Goal: Task Accomplishment & Management: Manage account settings

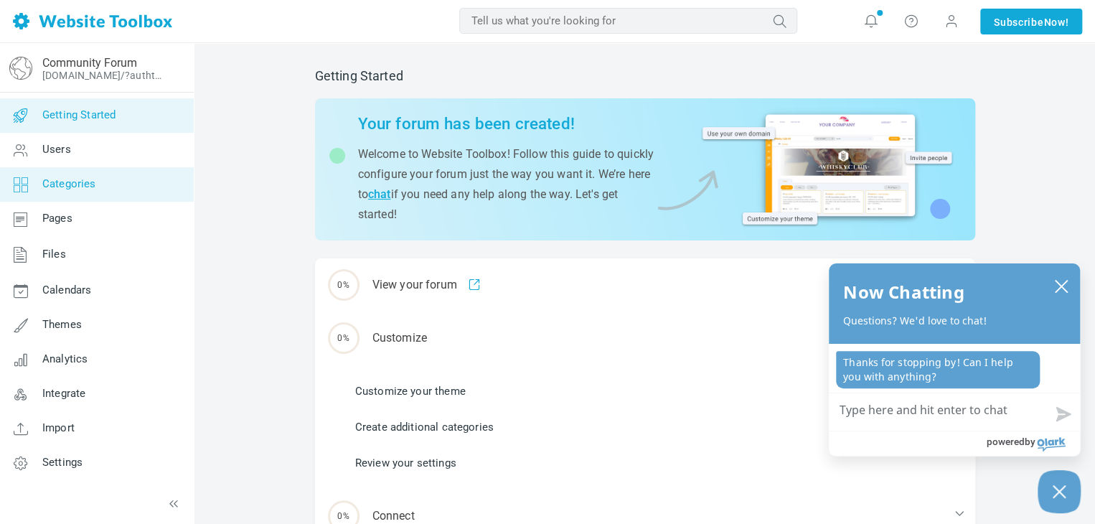
click at [97, 184] on link "Categories" at bounding box center [96, 184] width 194 height 34
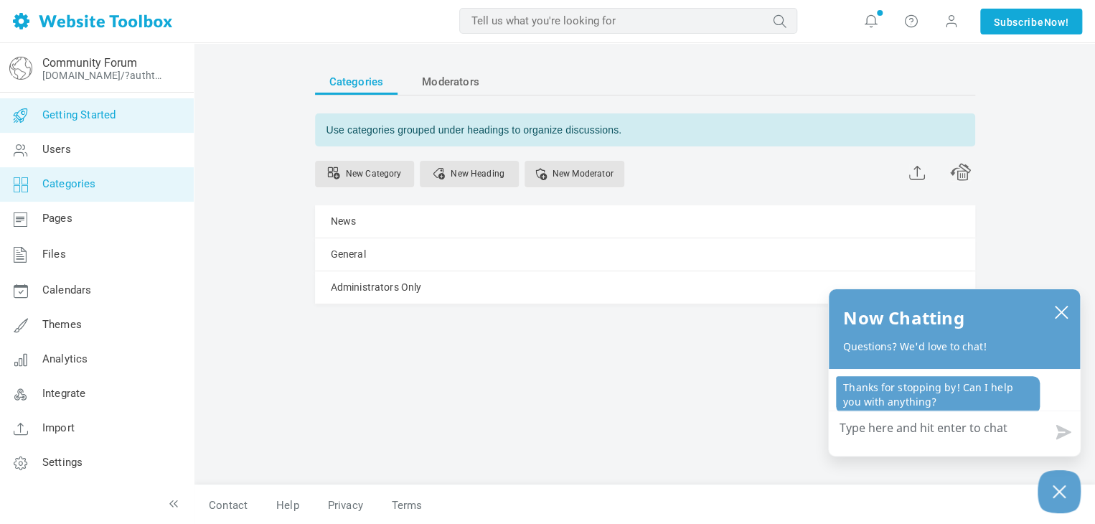
click at [109, 123] on link "Getting Started" at bounding box center [96, 115] width 194 height 34
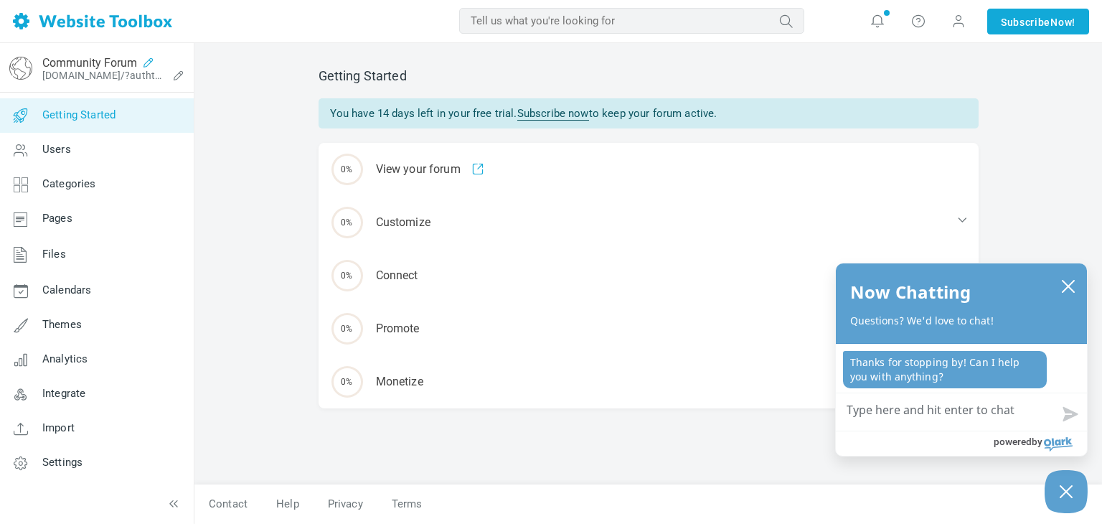
click at [159, 67] on icon at bounding box center [148, 62] width 23 height 11
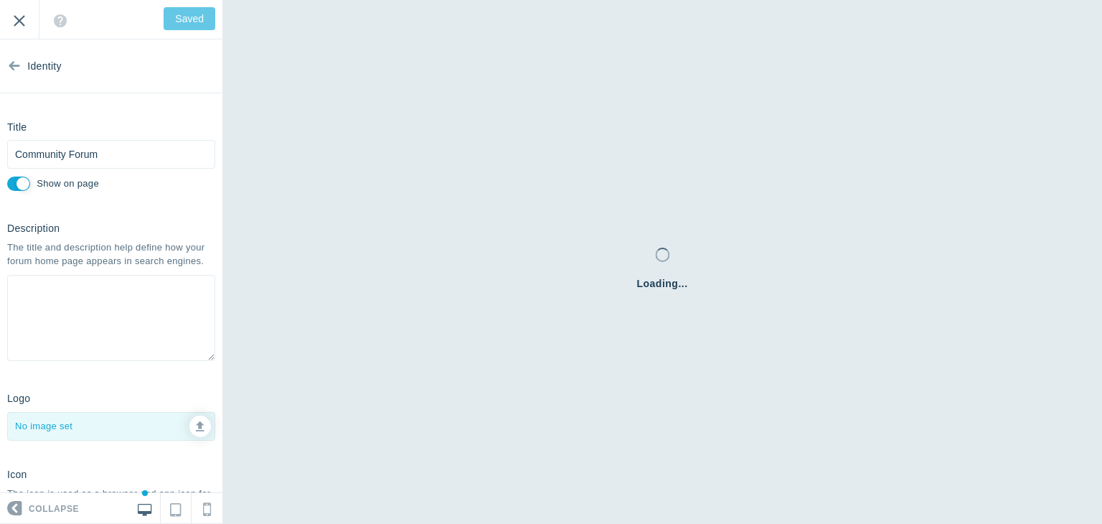
click at [26, 17] on input "Exit" at bounding box center [19, 19] width 39 height 39
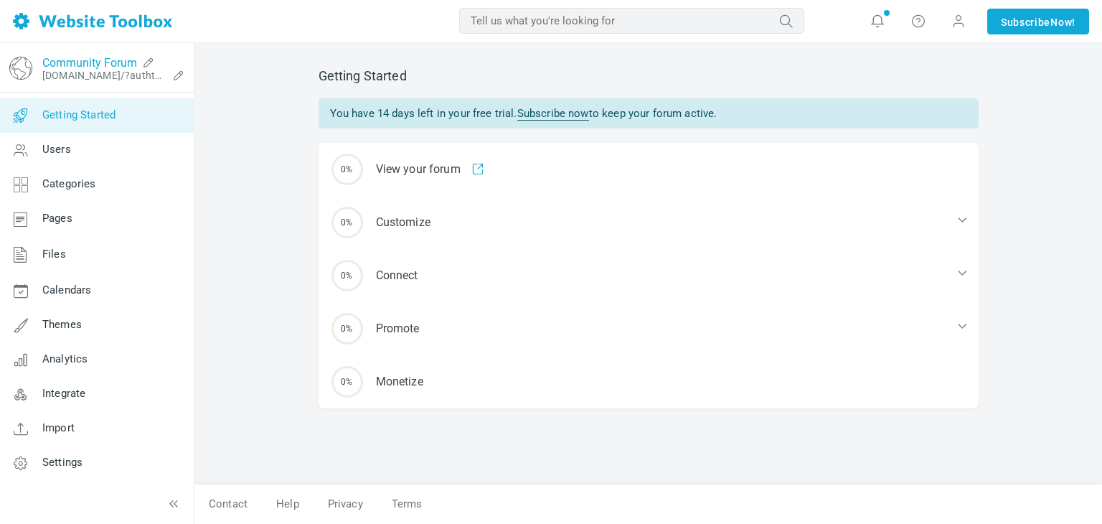
click at [62, 65] on link "Community Forum" at bounding box center [89, 63] width 95 height 14
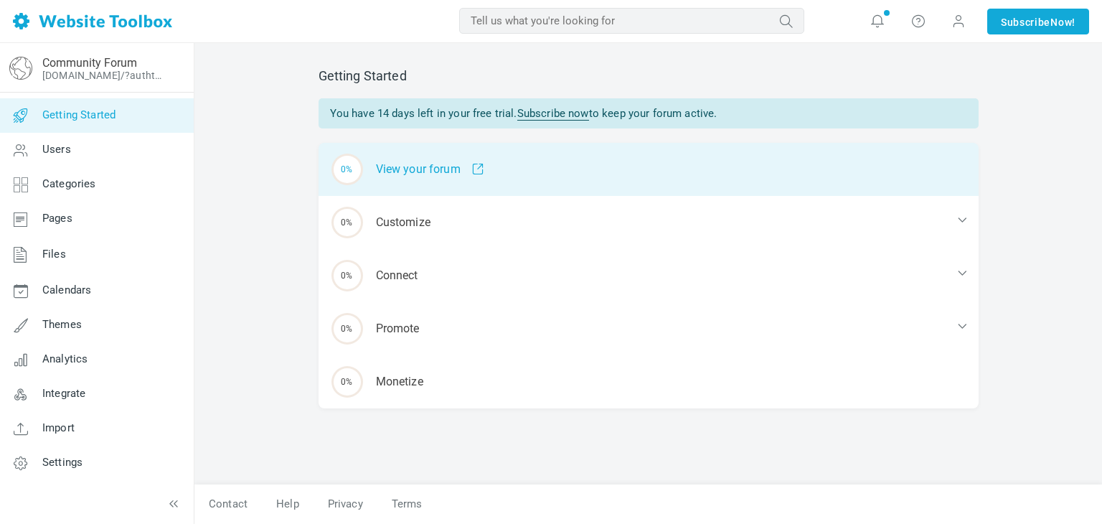
click at [407, 184] on div "0% View your forum" at bounding box center [649, 169] width 660 height 53
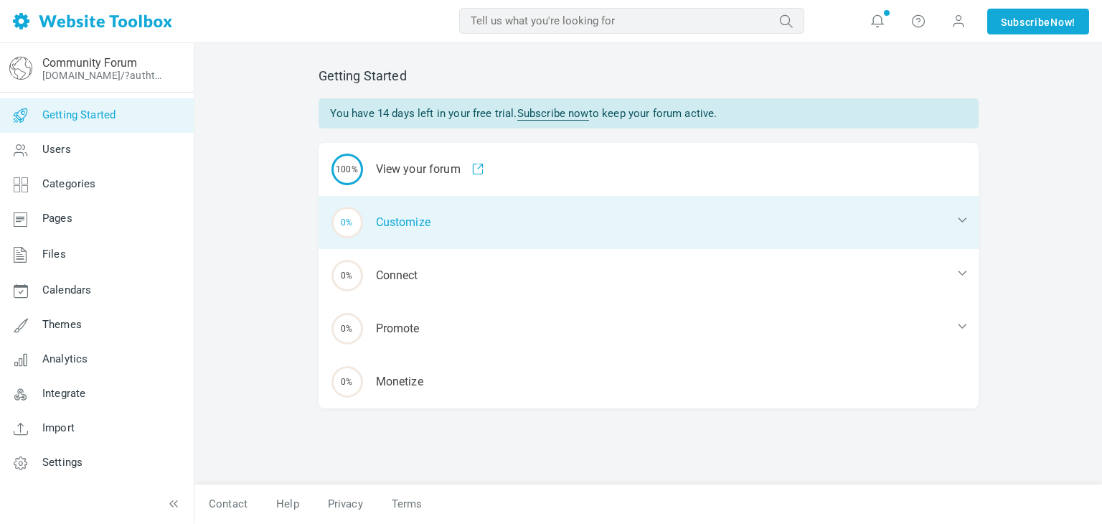
click at [418, 219] on div "0% Customize" at bounding box center [649, 222] width 660 height 53
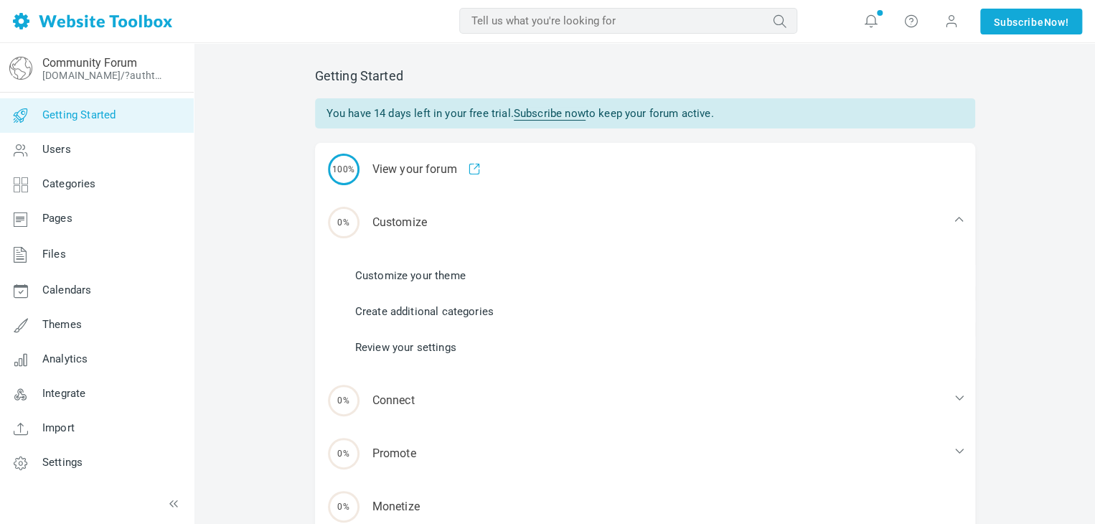
click at [420, 273] on link "Customize your theme" at bounding box center [410, 276] width 110 height 16
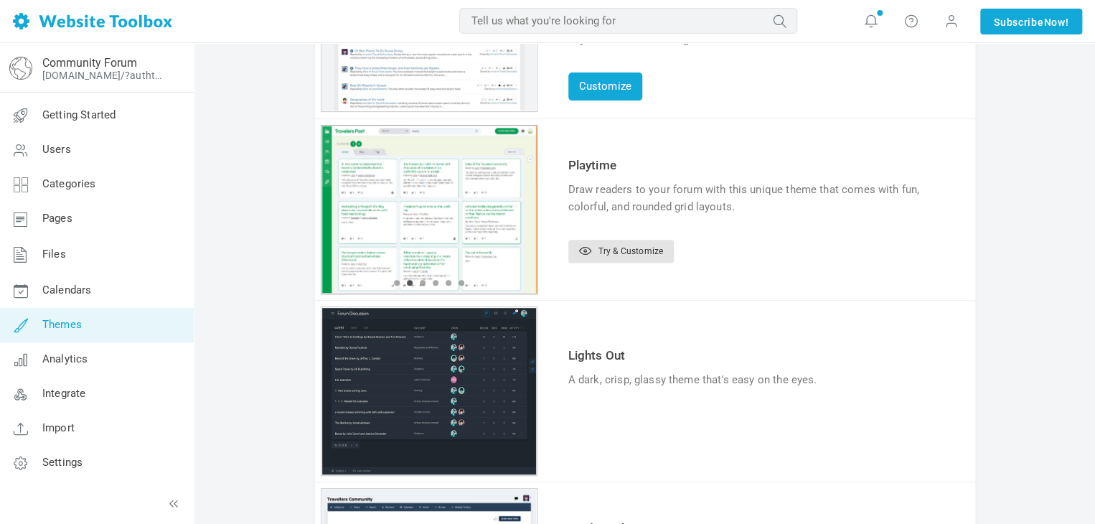
scroll to position [221, 0]
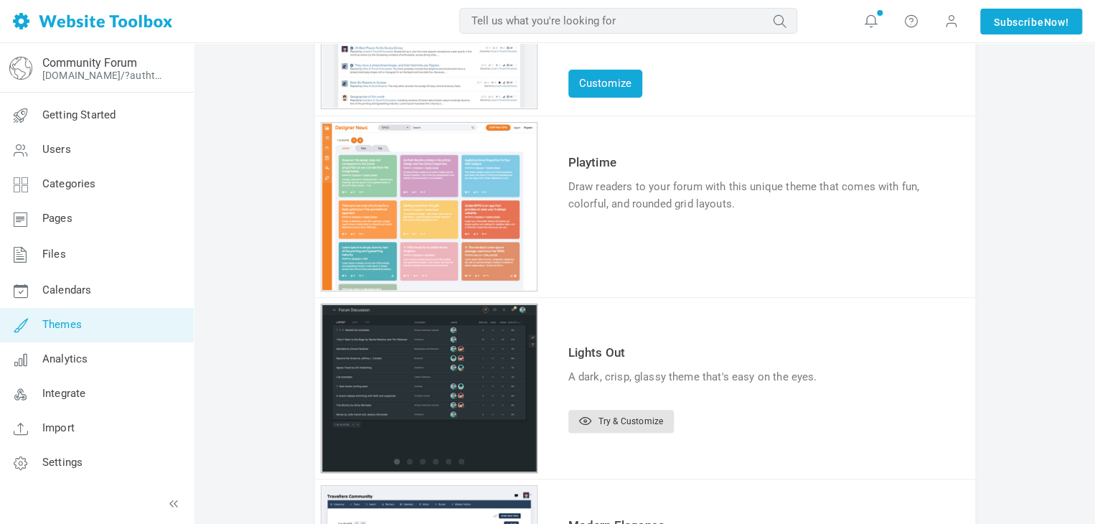
click at [446, 109] on div "1 2 3 4 5 6" at bounding box center [429, 24] width 217 height 169
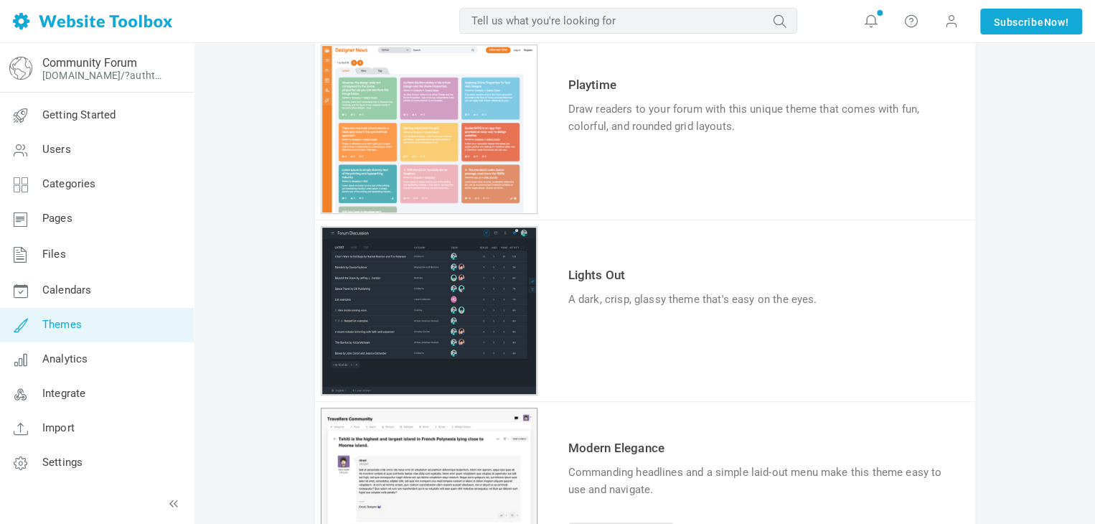
scroll to position [226, 0]
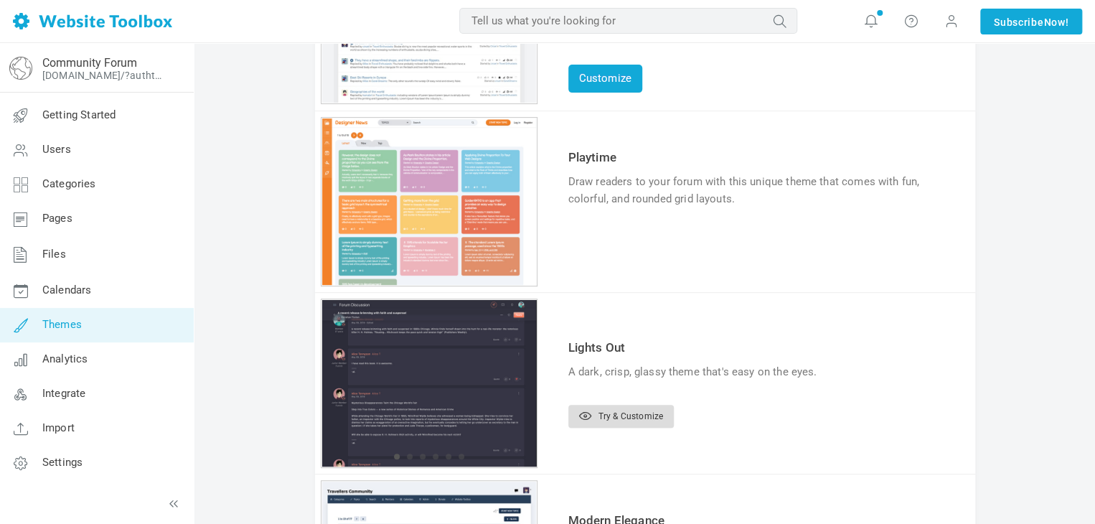
click at [607, 424] on link "Try & Customize" at bounding box center [620, 416] width 105 height 23
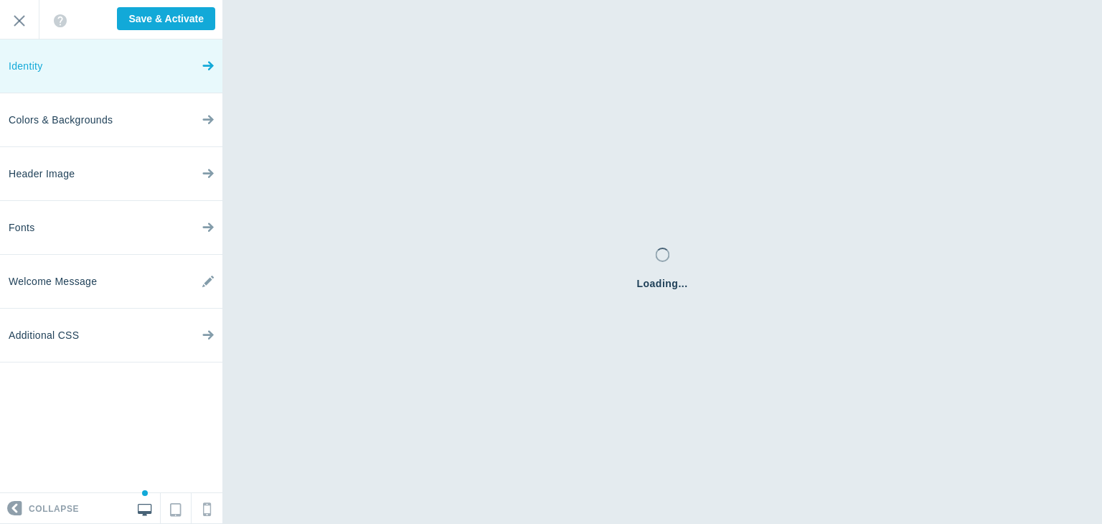
click at [131, 71] on link "Identity" at bounding box center [111, 66] width 222 height 54
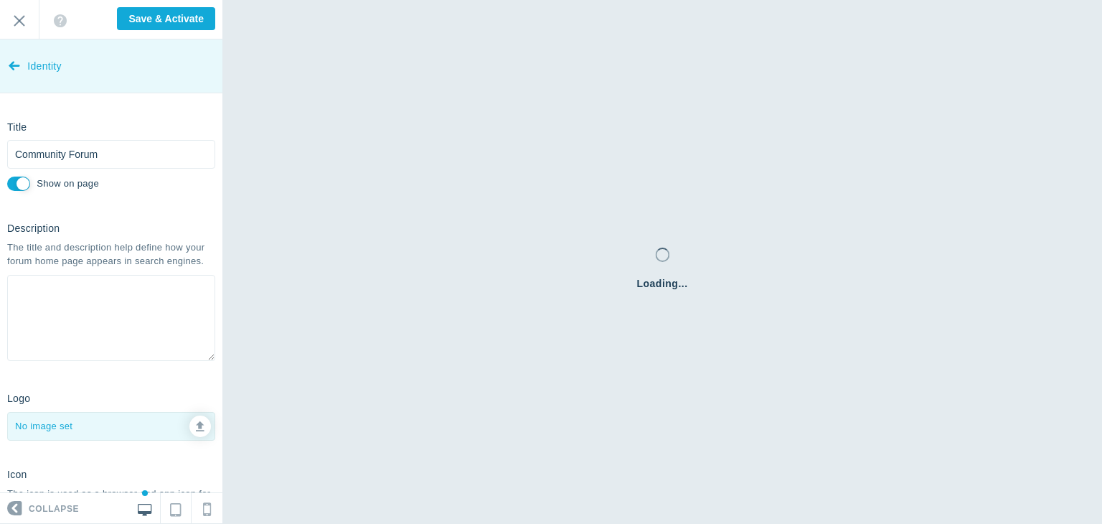
click at [3, 60] on link "Identity" at bounding box center [111, 66] width 222 height 54
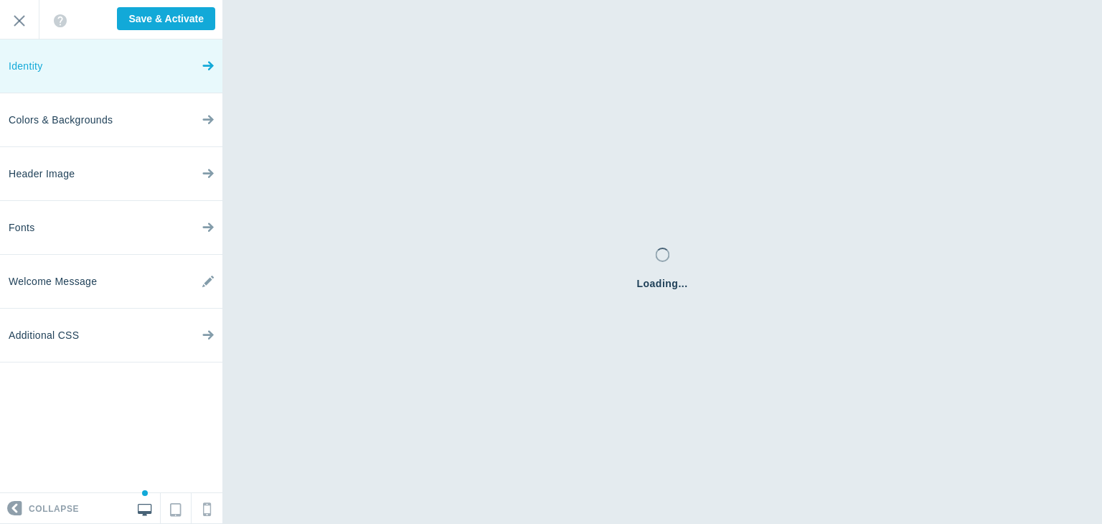
click at [57, 71] on link "Identity" at bounding box center [111, 66] width 222 height 54
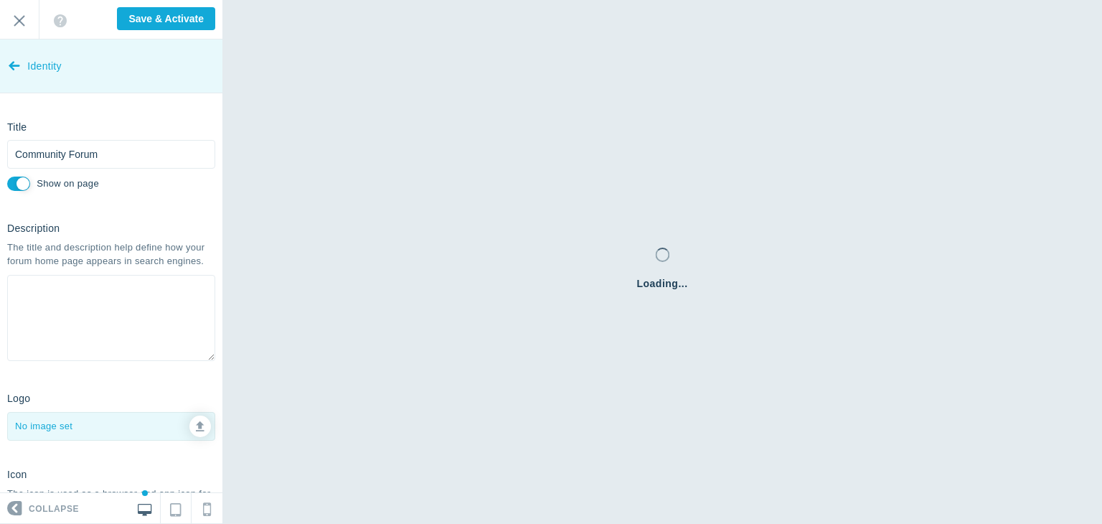
click at [19, 64] on icon at bounding box center [14, 63] width 11 height 54
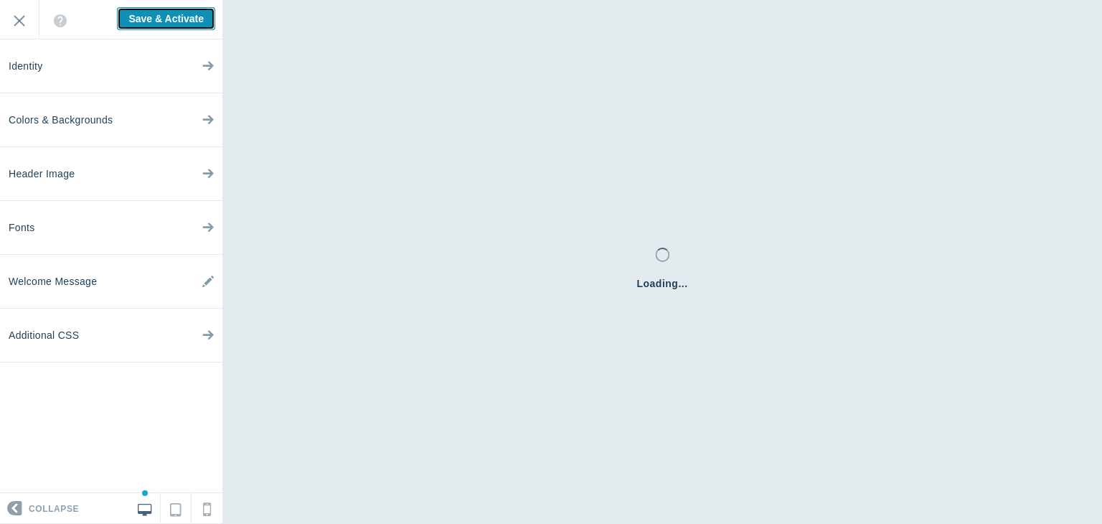
click at [171, 13] on input "Save & Activate" at bounding box center [166, 18] width 98 height 23
type input "Saving..."
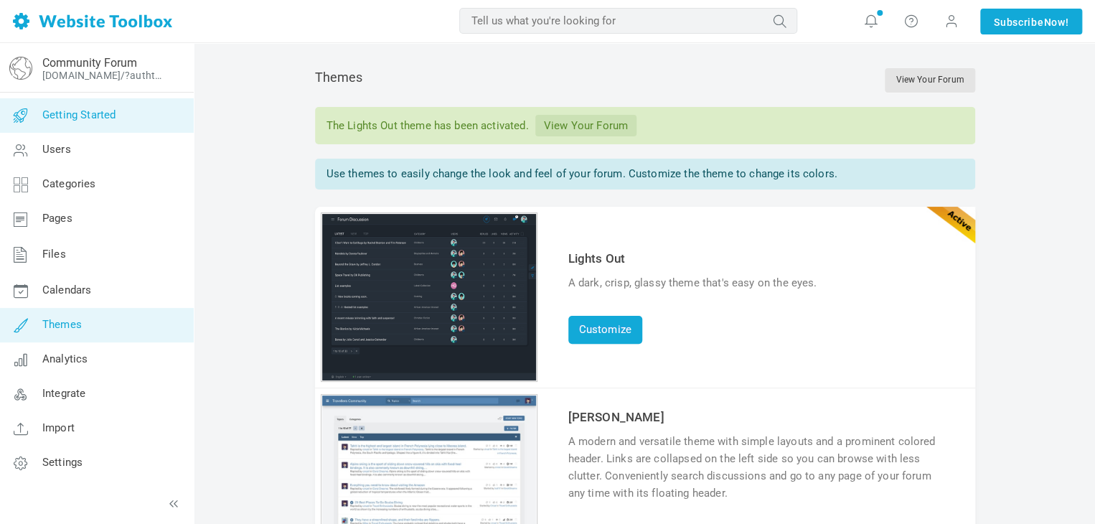
click at [83, 121] on span "Getting Started" at bounding box center [78, 114] width 73 height 13
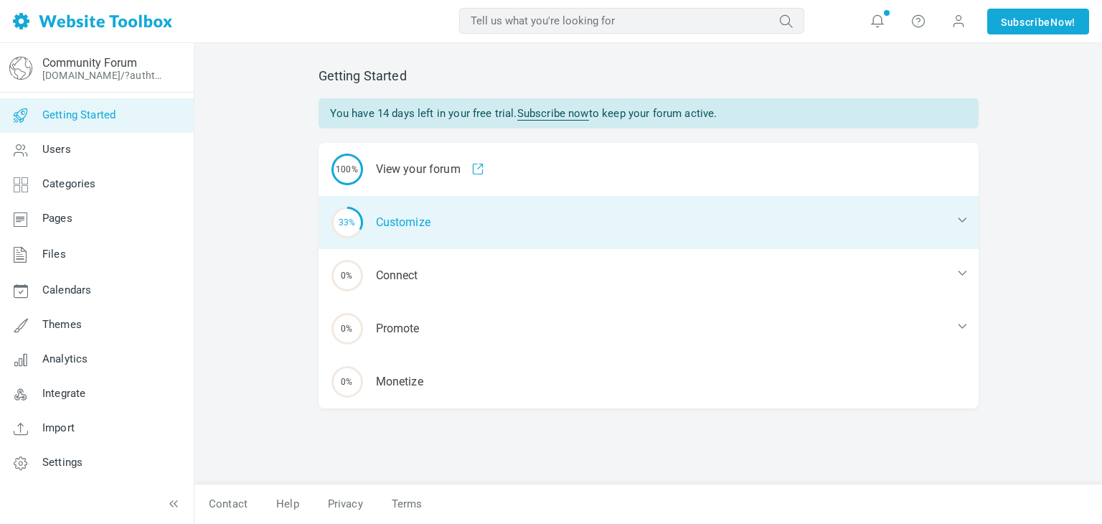
click at [413, 243] on div "33% Customize" at bounding box center [649, 222] width 660 height 53
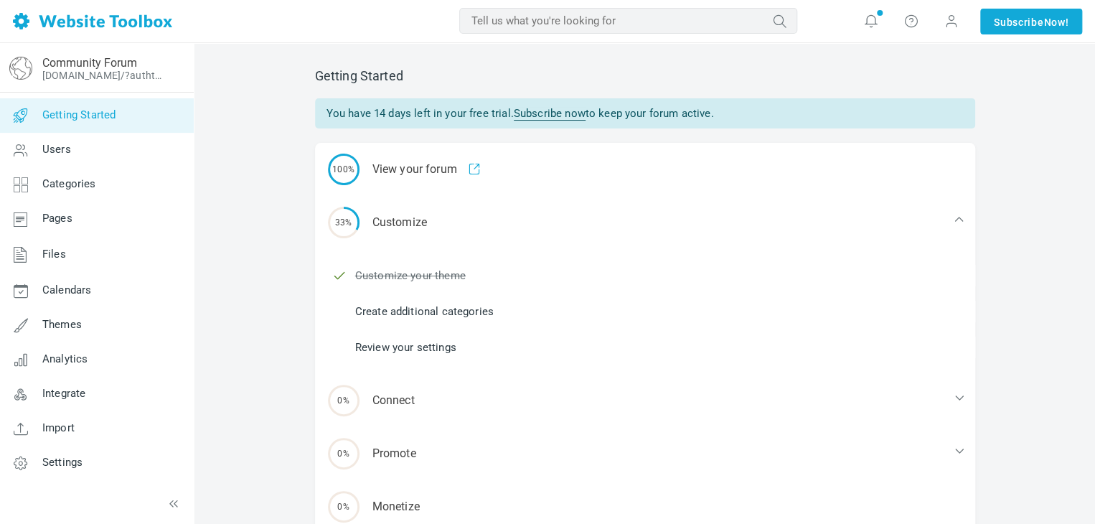
click at [464, 314] on link "Create additional categories" at bounding box center [424, 311] width 138 height 16
click at [390, 339] on link "Review your settings" at bounding box center [405, 347] width 101 height 16
click at [423, 348] on link "Review your settings" at bounding box center [405, 347] width 101 height 16
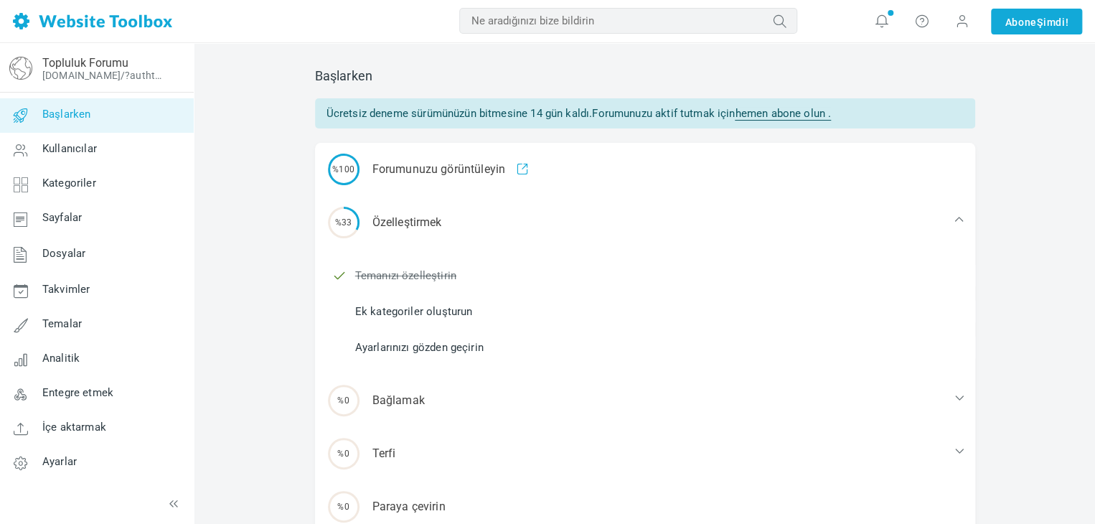
click at [441, 348] on font "Ayarlarınızı gözden geçirin" at bounding box center [419, 347] width 128 height 13
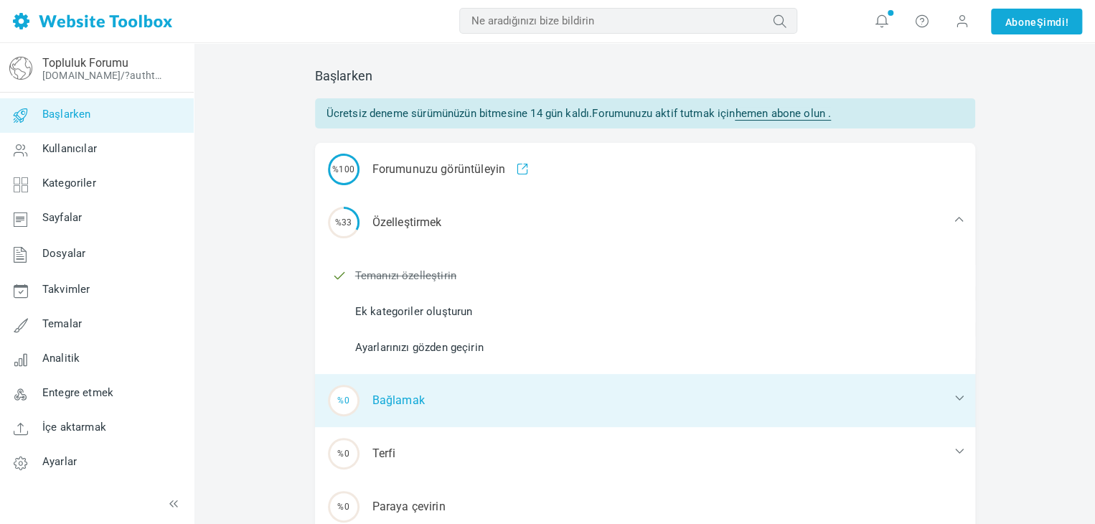
click at [367, 387] on div "%0 Bağlamak" at bounding box center [645, 400] width 660 height 53
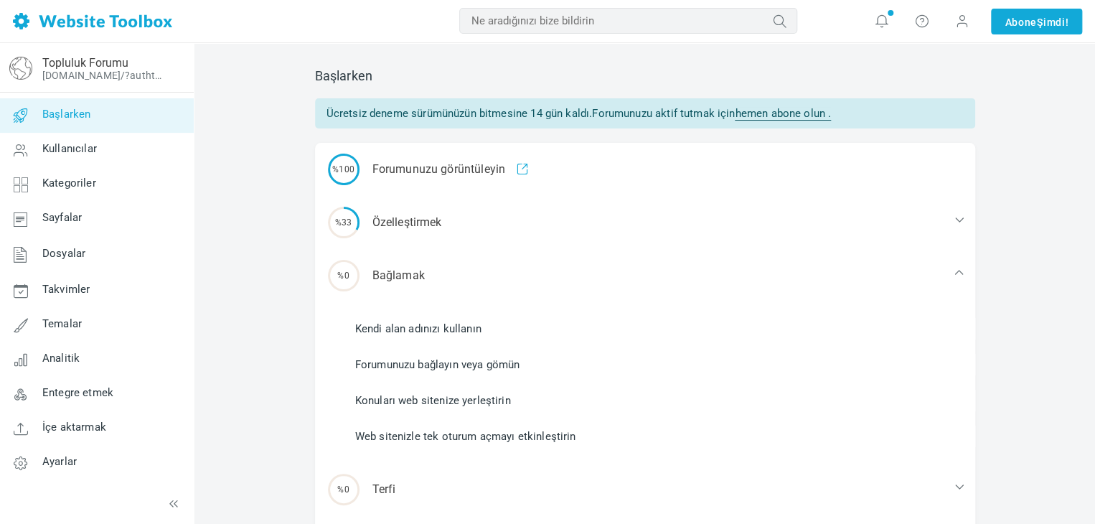
click at [461, 334] on link "Kendi alan adınızı kullanın" at bounding box center [418, 329] width 126 height 16
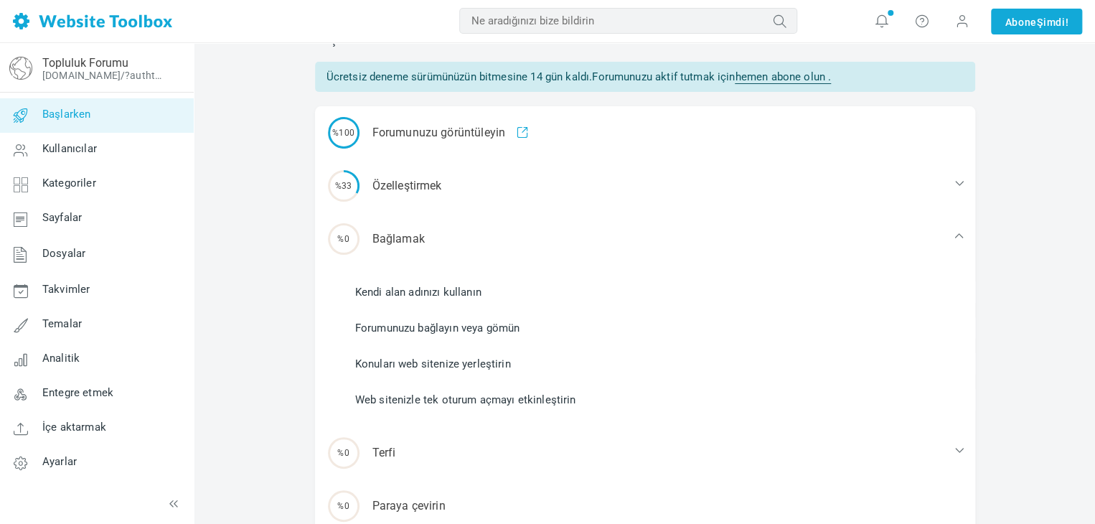
scroll to position [46, 0]
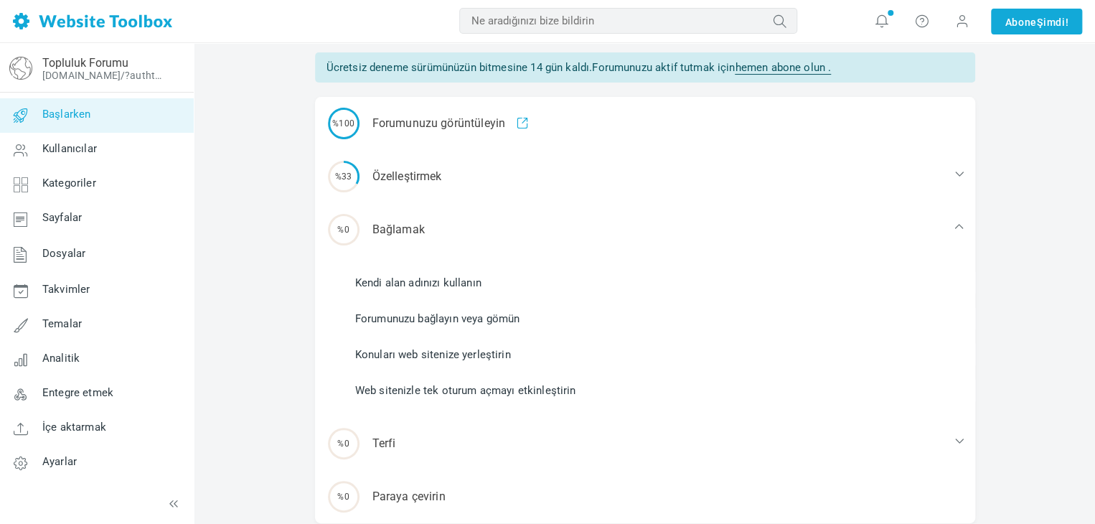
drag, startPoint x: 504, startPoint y: 301, endPoint x: 500, endPoint y: 313, distance: 12.7
click at [500, 313] on ul "Kendi alan adınızı kullanın Forumunuzu bağlayın veya gömün Konuları web siteniz…" at bounding box center [653, 336] width 643 height 143
click at [500, 313] on font "Forumunuzu bağlayın veya gömün" at bounding box center [437, 318] width 165 height 13
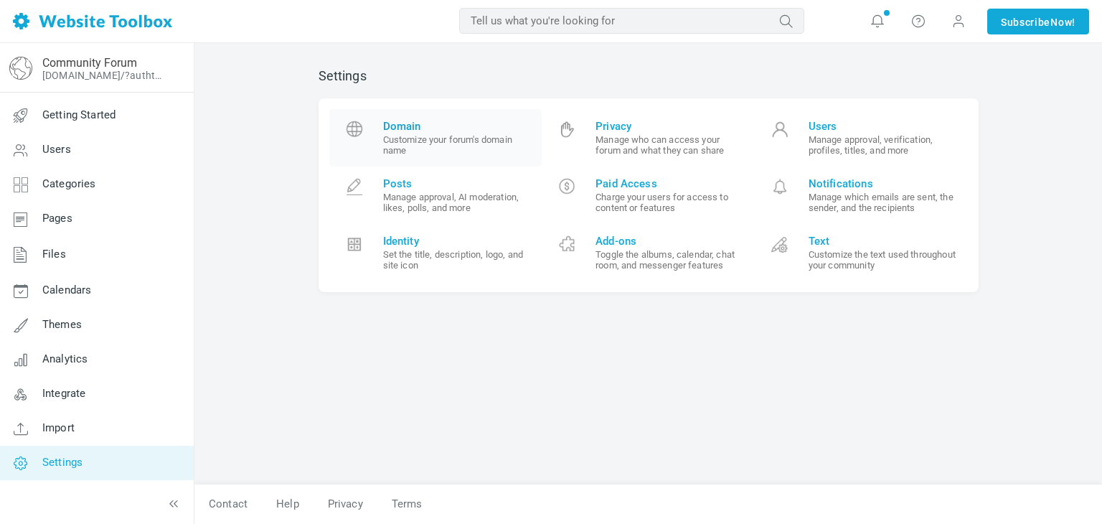
click at [443, 142] on small "Customize your forum's domain name" at bounding box center [457, 145] width 149 height 22
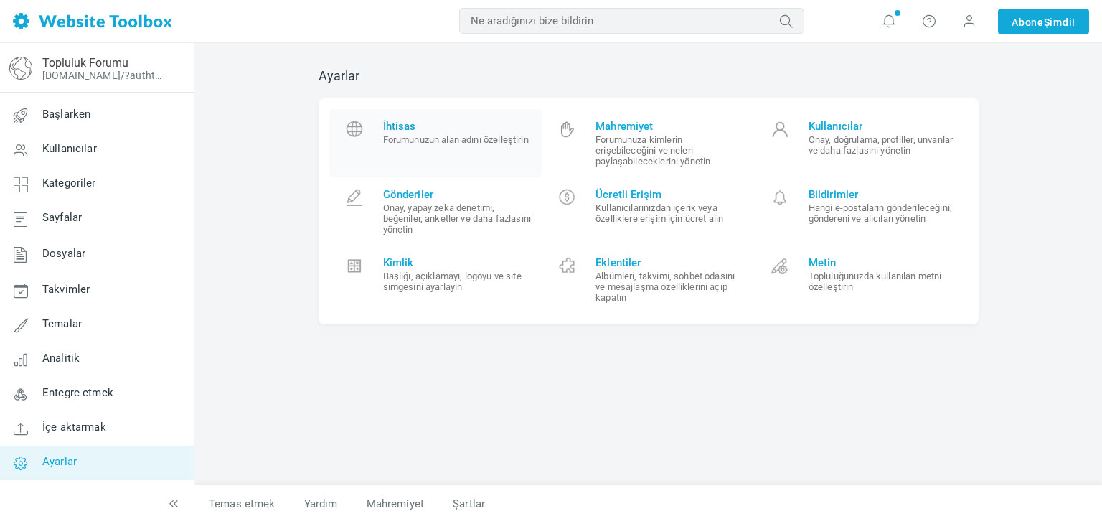
click at [488, 141] on small "Forumunuzun alan adını özelleştirin" at bounding box center [457, 139] width 149 height 11
click at [652, 135] on font "Forumunuza kimlerin erişebileceğini ve neleri paylaşabileceklerini yönetin" at bounding box center [653, 150] width 115 height 32
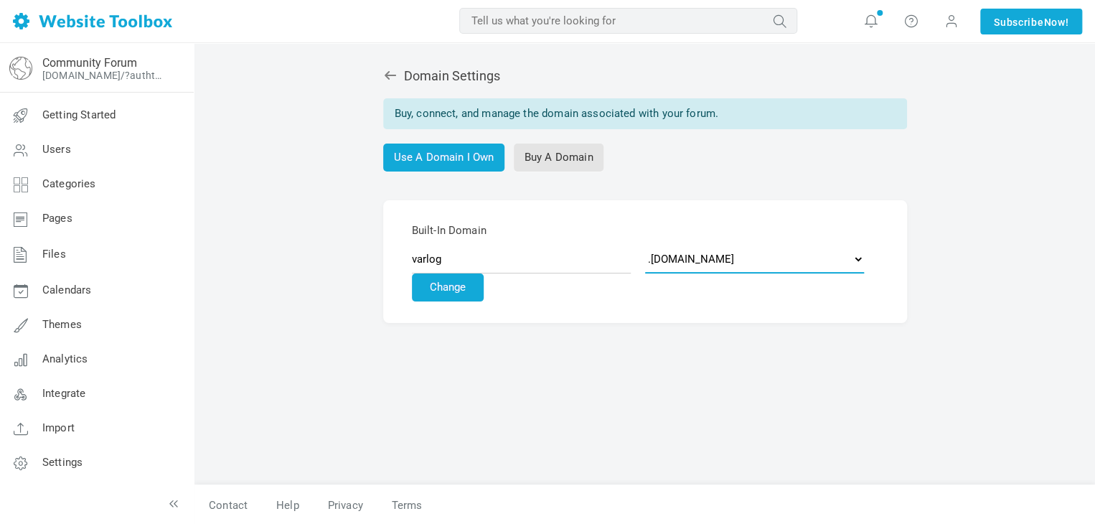
click at [786, 254] on select ".[DOMAIN_NAME] .[DOMAIN_NAME] .[DOMAIN_NAME] .[DOMAIN_NAME] .[DOMAIN_NAME] .[DO…" at bounding box center [754, 259] width 219 height 29
click at [778, 260] on select ".[DOMAIN_NAME] .[DOMAIN_NAME] .[DOMAIN_NAME] .[DOMAIN_NAME] .[DOMAIN_NAME] .[DO…" at bounding box center [754, 259] width 219 height 29
click at [484, 273] on button "Change" at bounding box center [448, 287] width 72 height 28
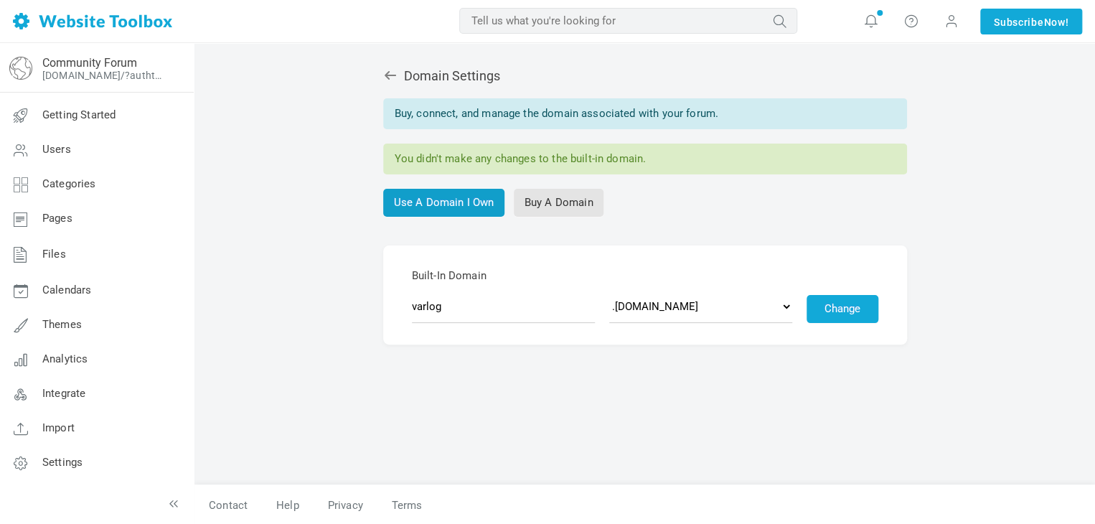
click at [420, 202] on link "Use A Domain I Own" at bounding box center [444, 203] width 122 height 28
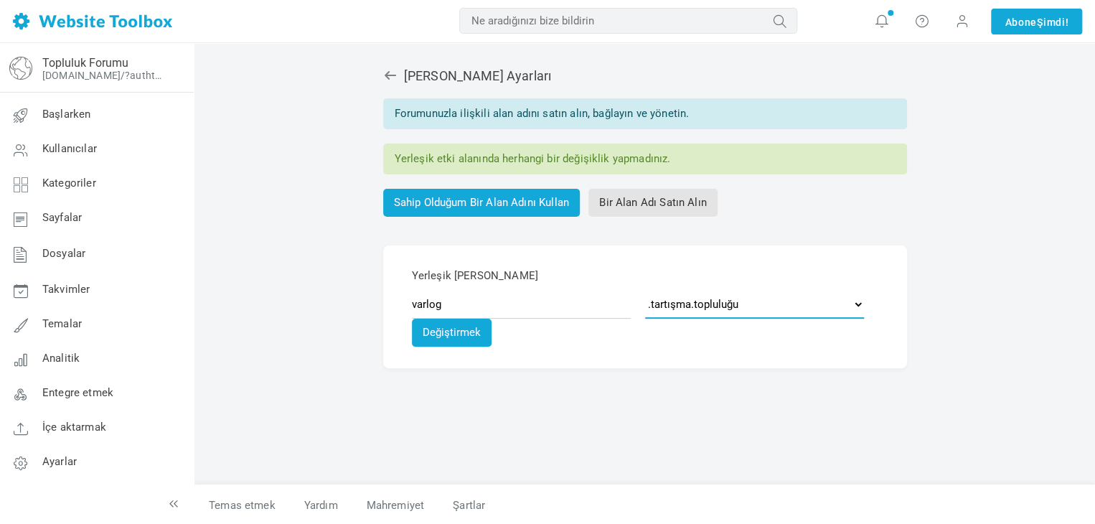
click at [731, 316] on select ".tartışma.topluluğu .topluluk.sohbet .[DOMAIN_NAME] .[DOMAIN_NAME] .[DOMAIN_NAM…" at bounding box center [754, 304] width 219 height 29
click at [712, 348] on div "Alan Adı Ayarları Forumunuzla ilişkili alan adını satın alın, bağlayın ve yönet…" at bounding box center [645, 269] width 682 height 430
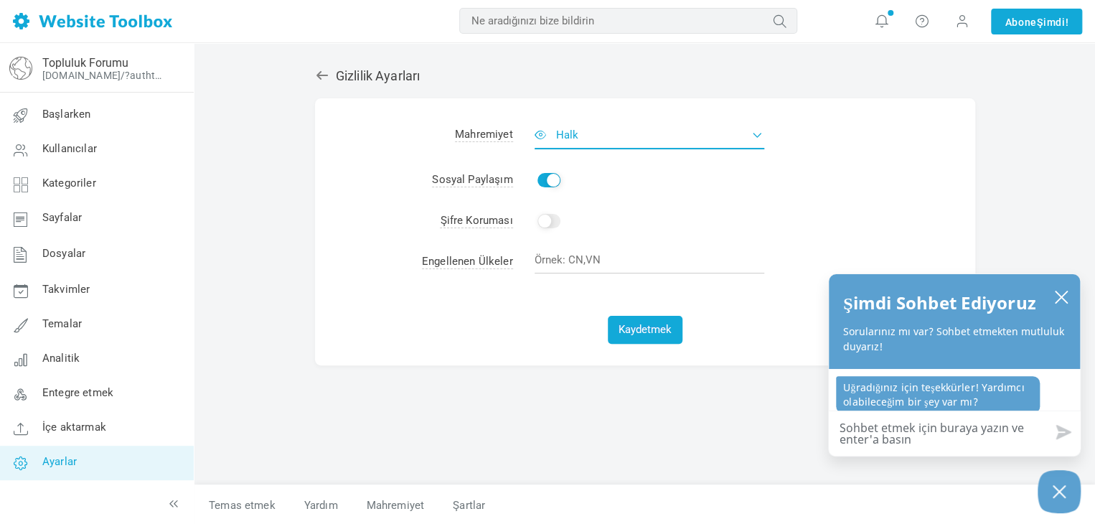
click at [605, 142] on button "Halk" at bounding box center [650, 135] width 230 height 29
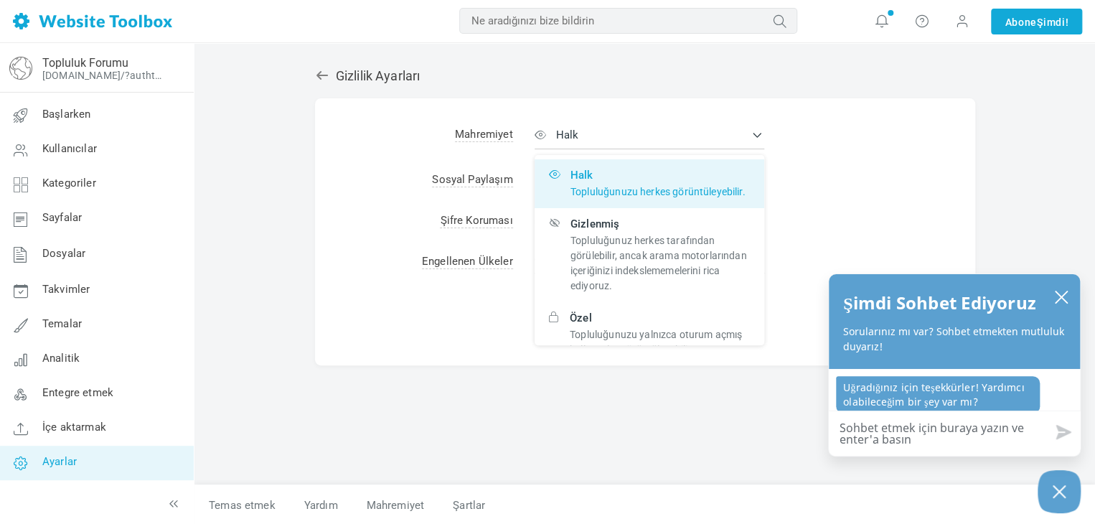
click at [213, 83] on div "Gizlilik Ayarları Albümler Olanak vermek Takvim Olanak vermek Sohbet Odası Olan…" at bounding box center [644, 284] width 900 height 482
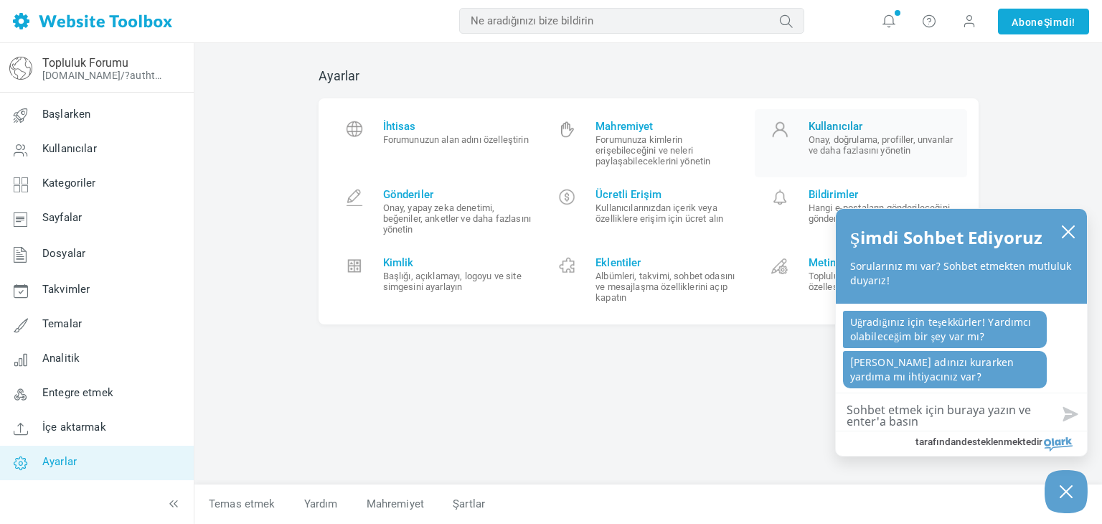
click at [770, 169] on link "Kullanıcılar Onay, doğrulama, profiller, unvanlar ve daha fazlasını yönetin" at bounding box center [861, 143] width 213 height 68
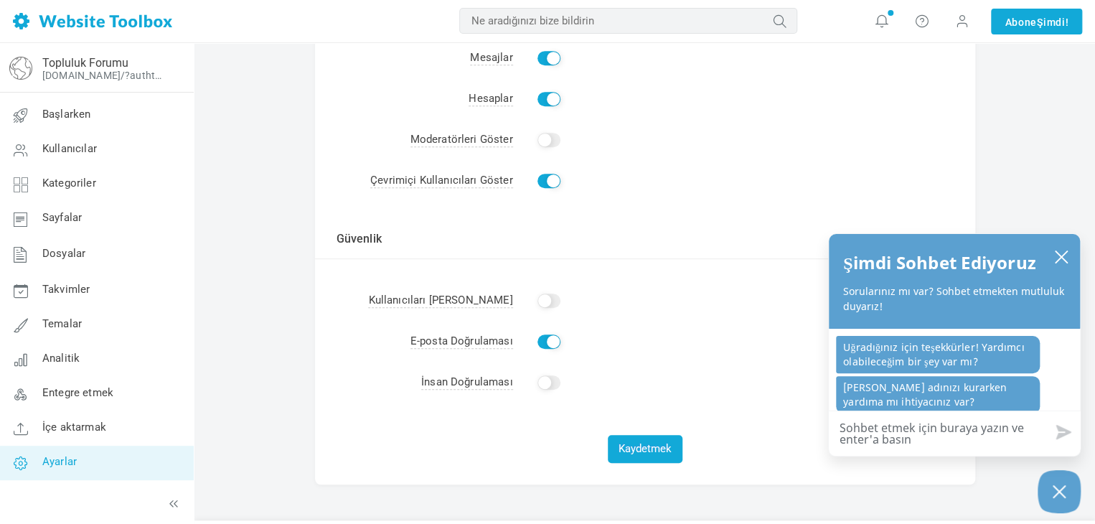
scroll to position [318, 0]
click at [549, 301] on input "Olanak vermek" at bounding box center [548, 298] width 23 height 14
checkbox input "true"
click at [522, 474] on div "Kaydetmek" at bounding box center [645, 441] width 660 height 81
click at [649, 452] on font "Kaydetmek" at bounding box center [644, 446] width 53 height 13
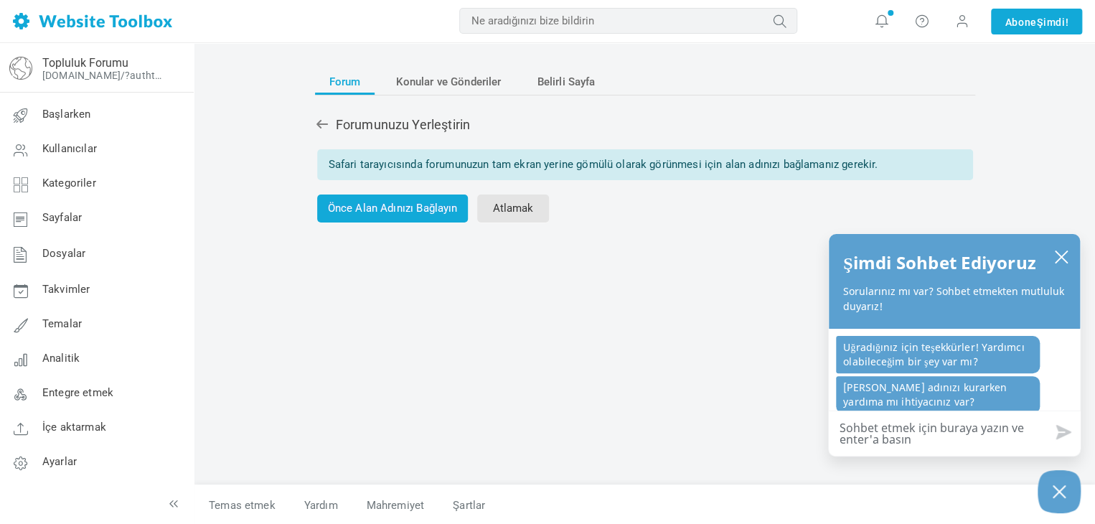
click at [594, 159] on font "Safari tarayıcısında forumunuzun tam ekran yerine gömülü olarak görünmesi için …" at bounding box center [604, 164] width 550 height 13
click at [512, 201] on font "Atlamak" at bounding box center [512, 207] width 41 height 13
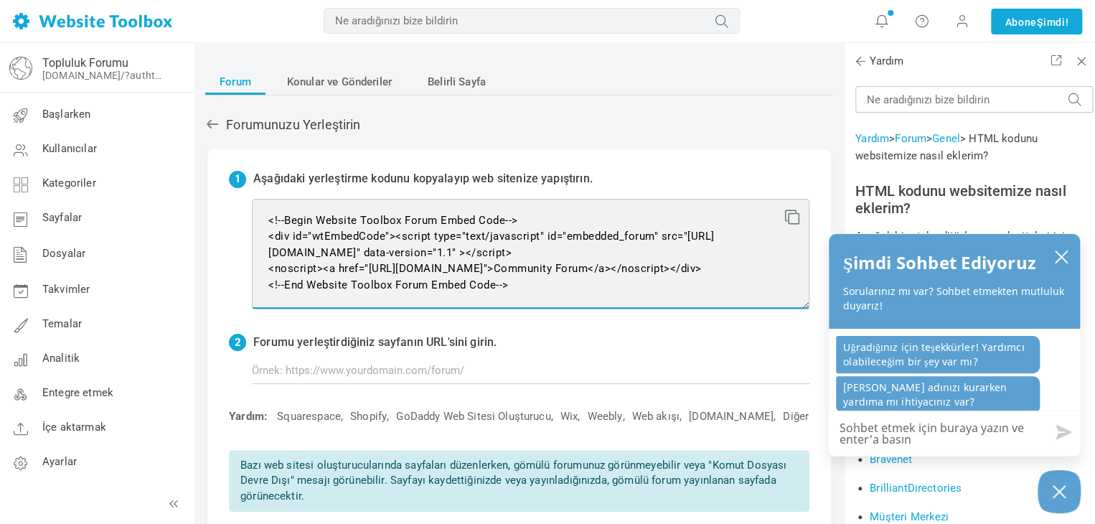
drag, startPoint x: 525, startPoint y: 281, endPoint x: 194, endPoint y: 81, distance: 386.9
click at [194, 81] on div "Forum Konular ve Gönderiler Belirli Sayfa Forumunuzu Yerleştirin 1 Aşağıdaki ye…" at bounding box center [518, 404] width 649 height 700
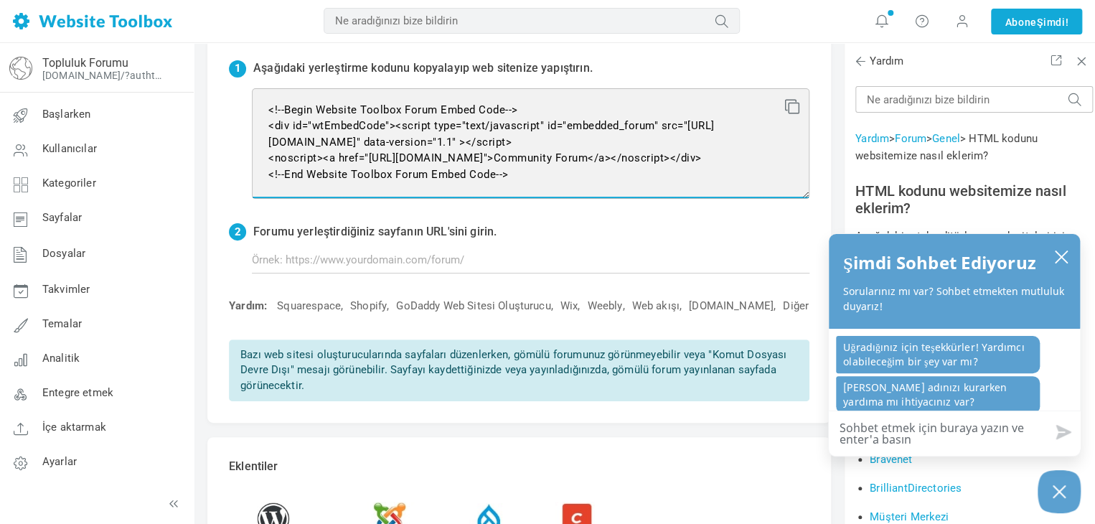
scroll to position [105, 0]
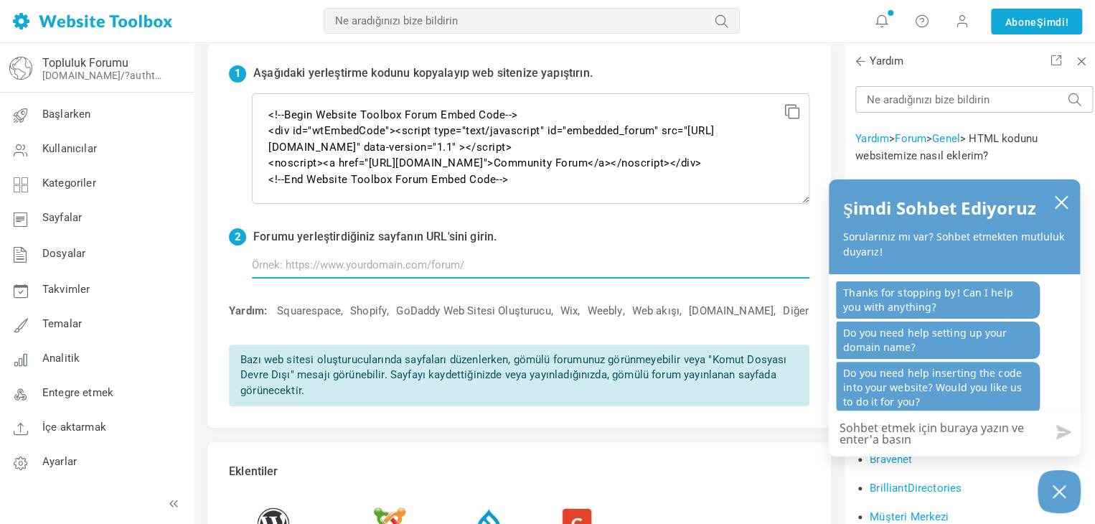
click at [403, 260] on input "text" at bounding box center [530, 264] width 557 height 27
paste input "[URL][DOMAIN_NAME]"
type input "[URL][DOMAIN_NAME]"
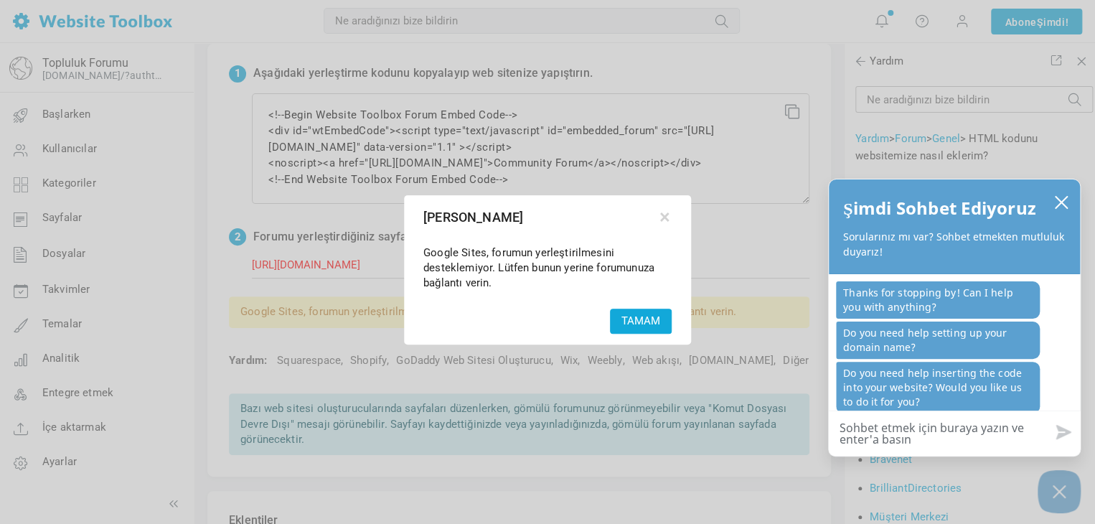
click at [654, 313] on button "TAMAM" at bounding box center [641, 321] width 62 height 25
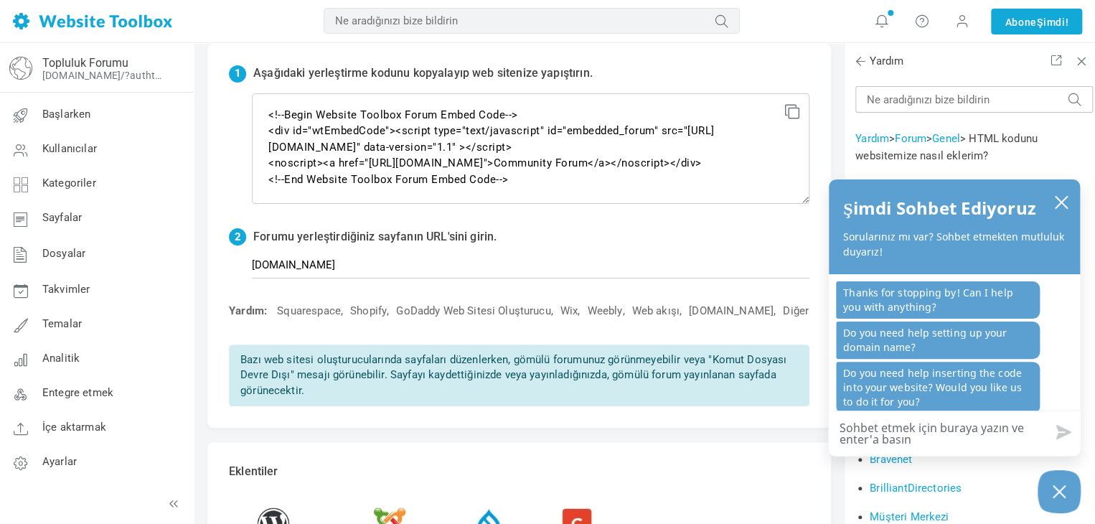
type input "[URL][DOMAIN_NAME]"
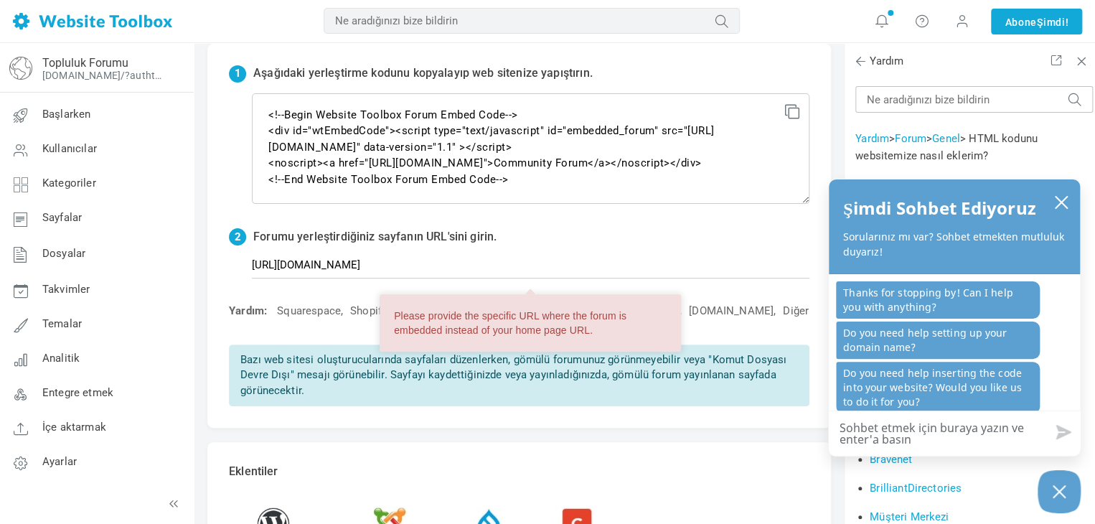
click at [700, 236] on div "2 Forumu yerleştirdiğiniz sayfanın URL'sini girin." at bounding box center [519, 237] width 580 height 17
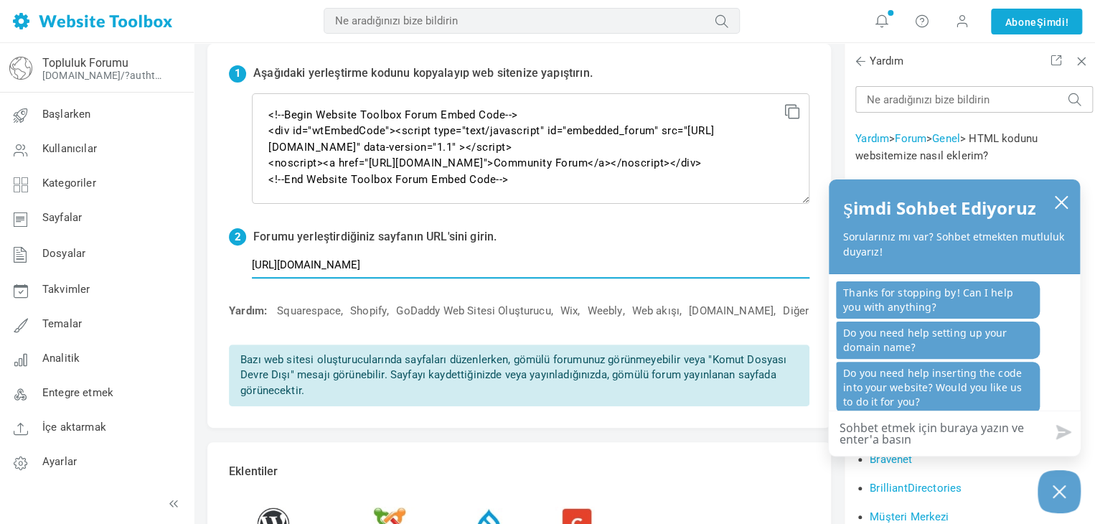
click at [652, 270] on input "[URL][DOMAIN_NAME]" at bounding box center [530, 264] width 557 height 27
click at [674, 227] on div "1 Aşağıdaki yerleştirme kodunu kopyalayıp web sitenize yapıştırın. <!--Begin We…" at bounding box center [518, 236] width 623 height 384
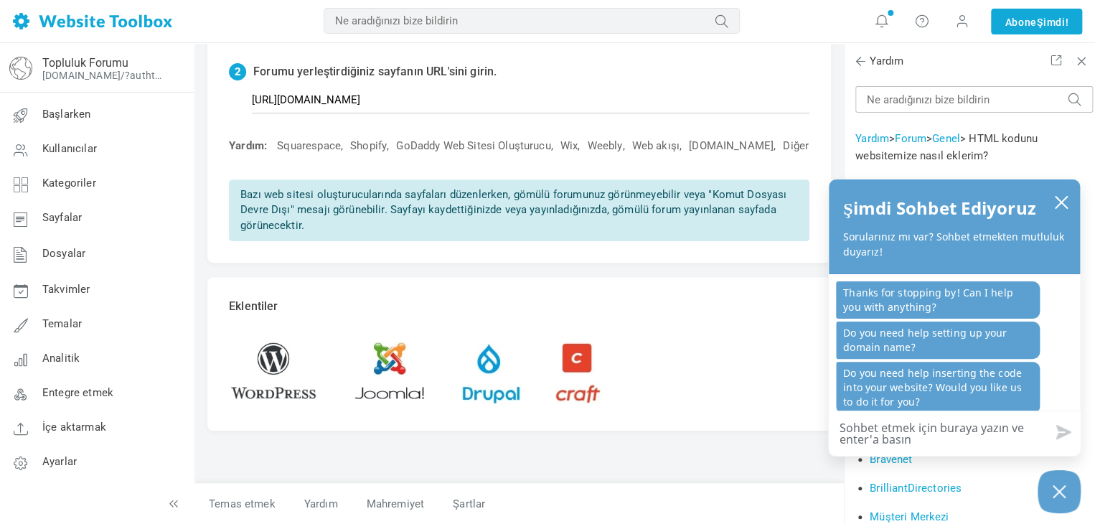
scroll to position [181, 0]
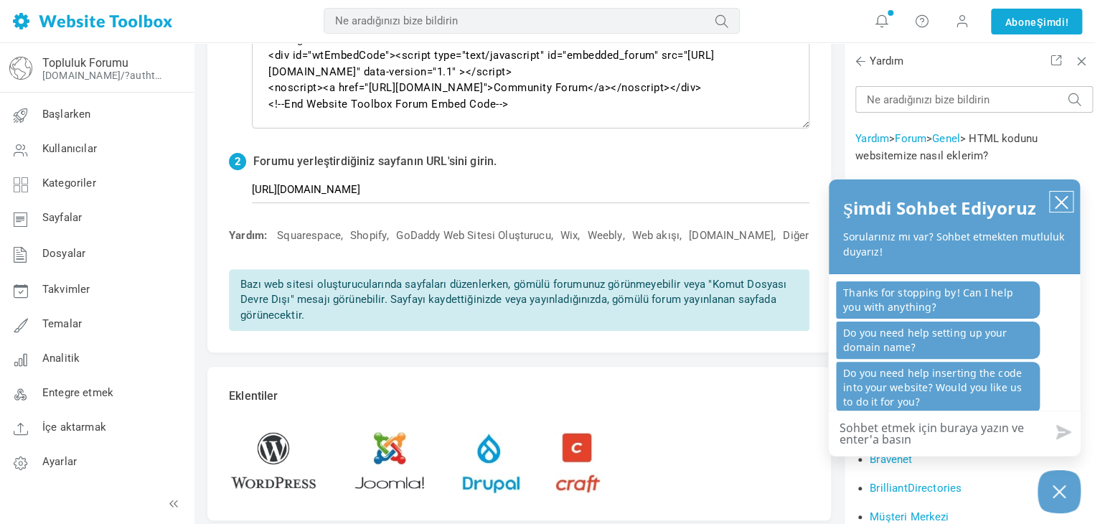
click at [1059, 199] on icon "sohbet kutusunu kapat" at bounding box center [1061, 202] width 14 height 14
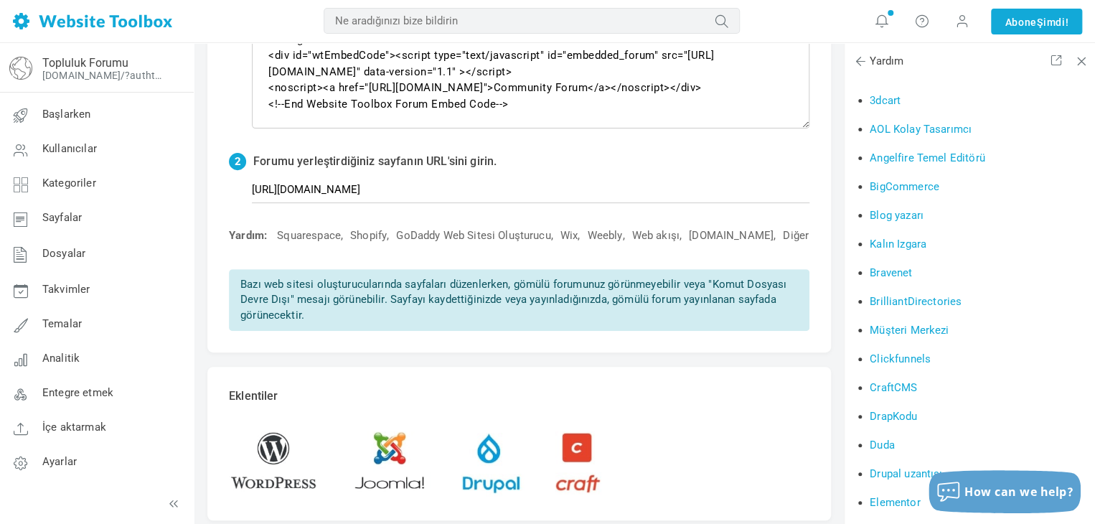
scroll to position [188, 0]
